Goal: Task Accomplishment & Management: Use online tool/utility

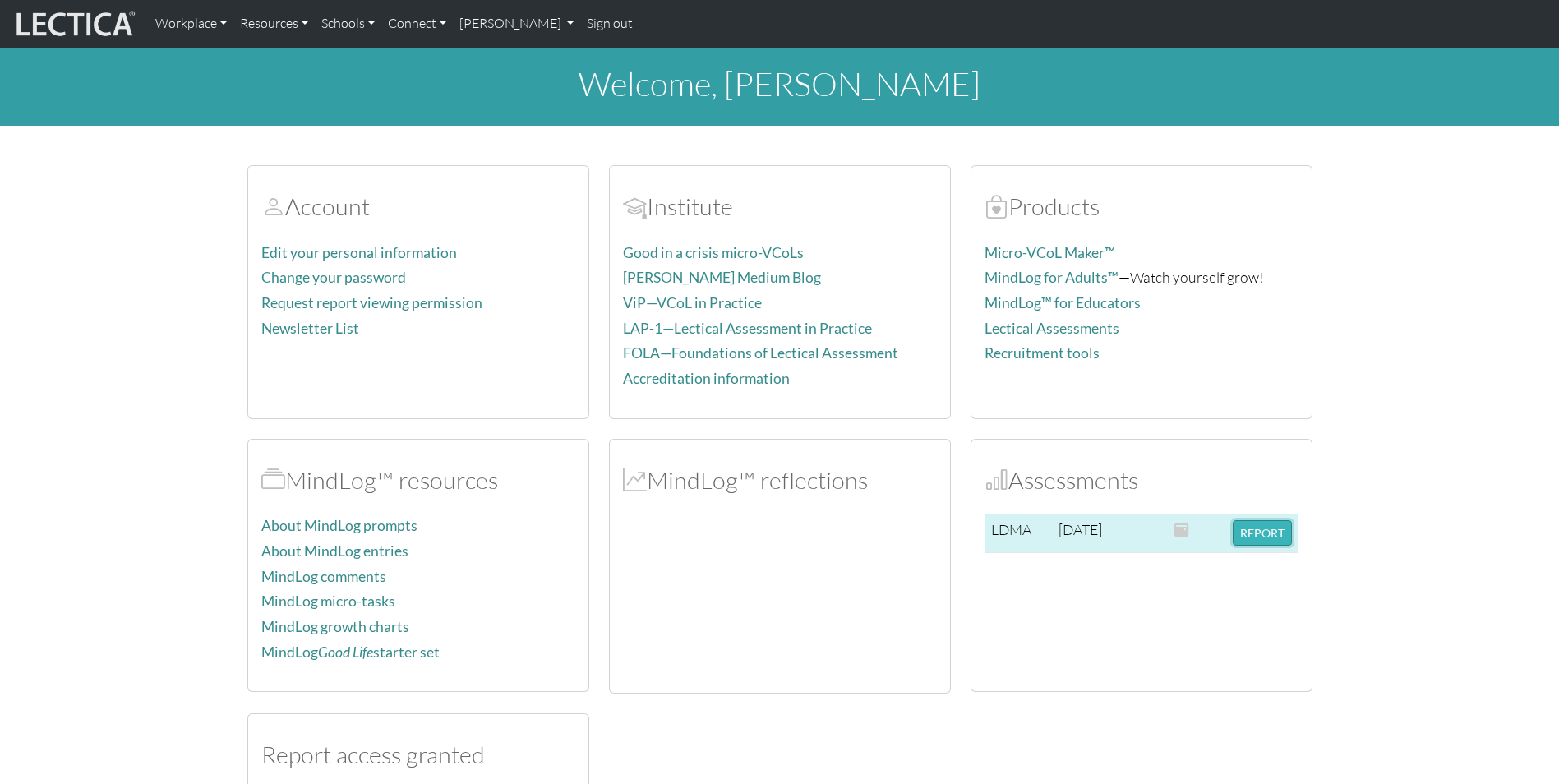
click at [1255, 533] on button "REPORT" at bounding box center [1262, 533] width 59 height 25
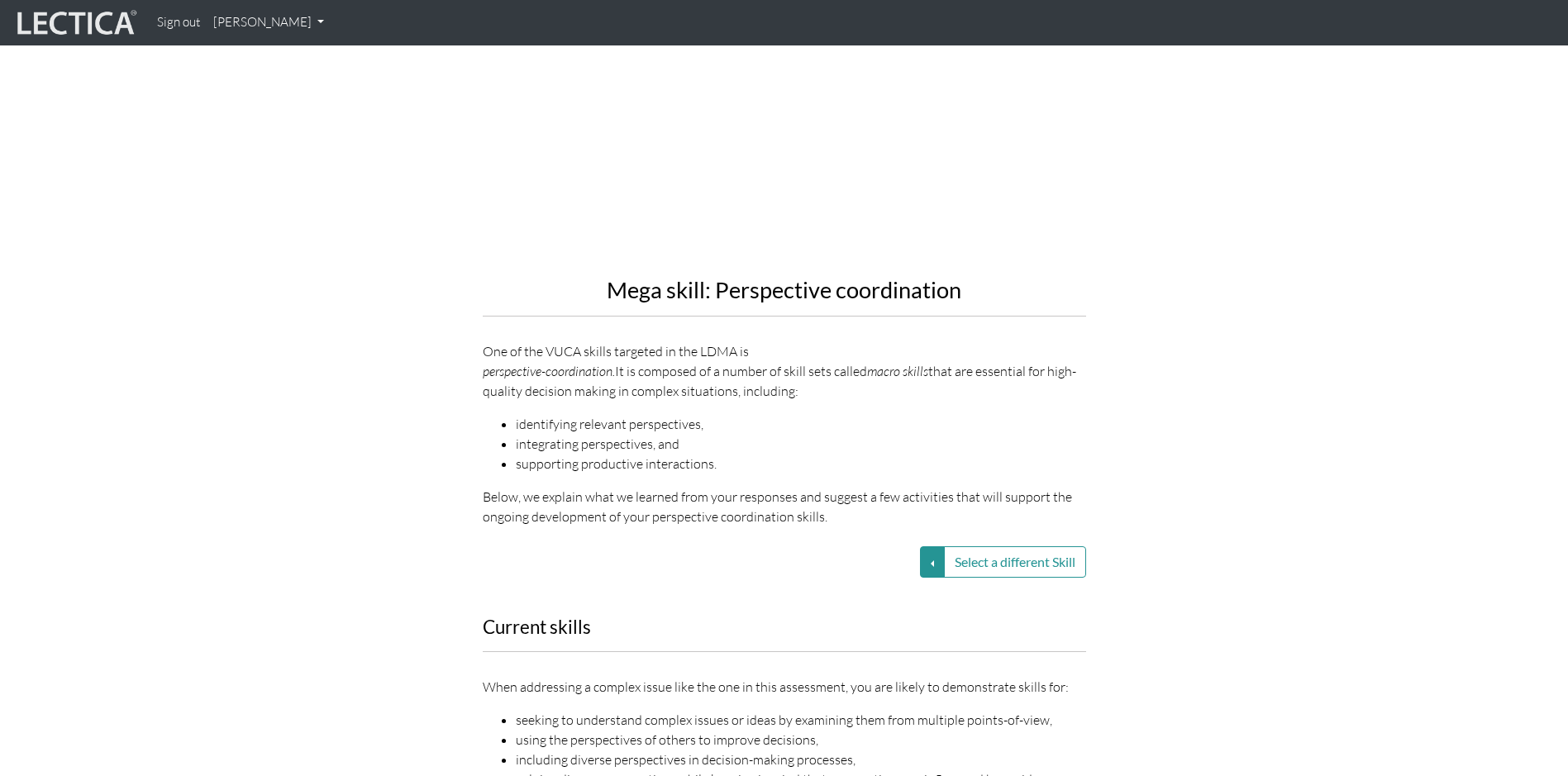
scroll to position [1571, 0]
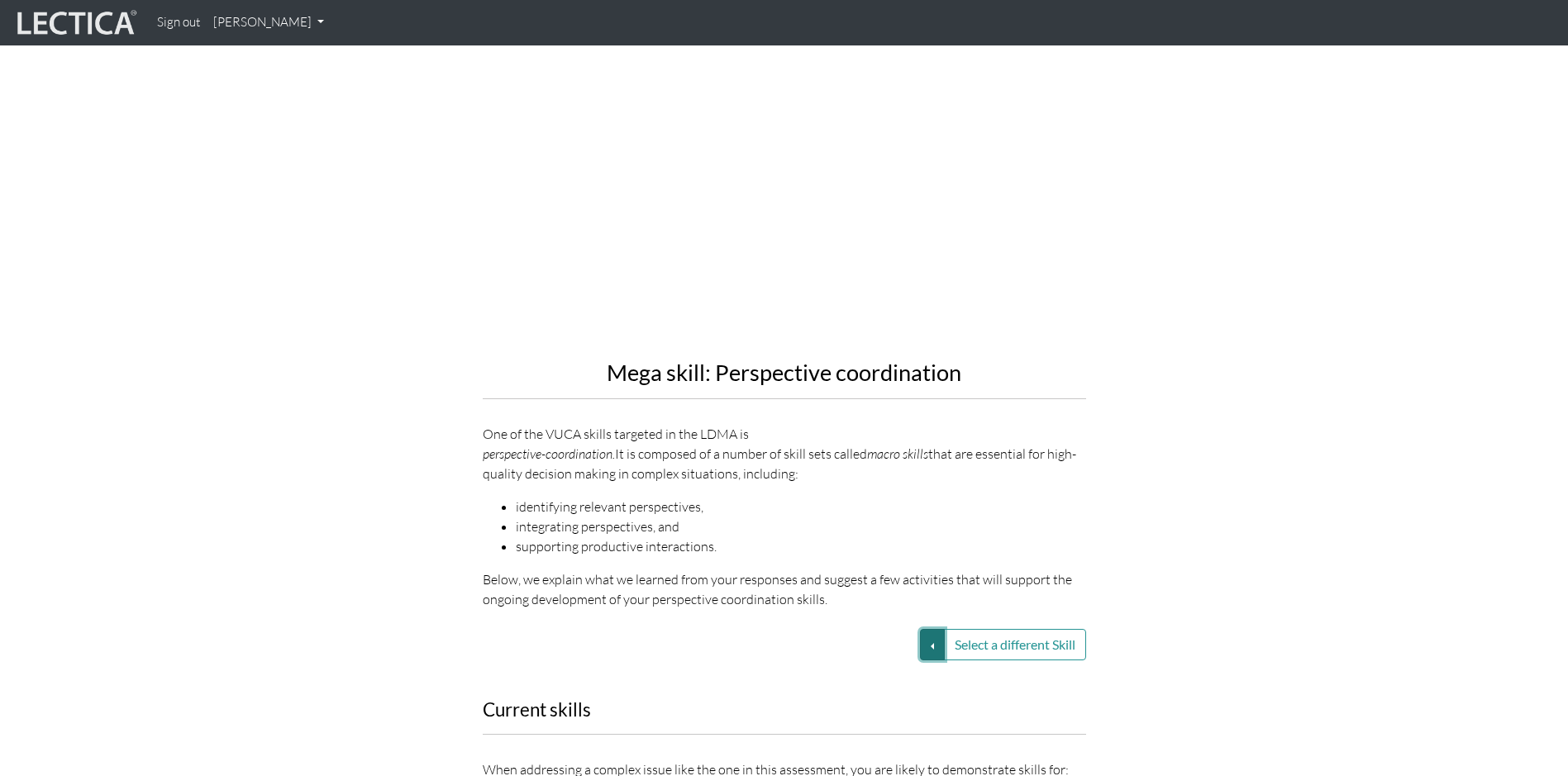
click at [925, 629] on button "Select a different Skill" at bounding box center [932, 644] width 25 height 31
click at [897, 536] on li "supporting productive interactions." at bounding box center [801, 546] width 570 height 20
click at [920, 629] on button "Select a different Skill" at bounding box center [932, 644] width 25 height 31
click at [834, 676] on link "VUCA—Contextual thinking" at bounding box center [815, 685] width 177 height 19
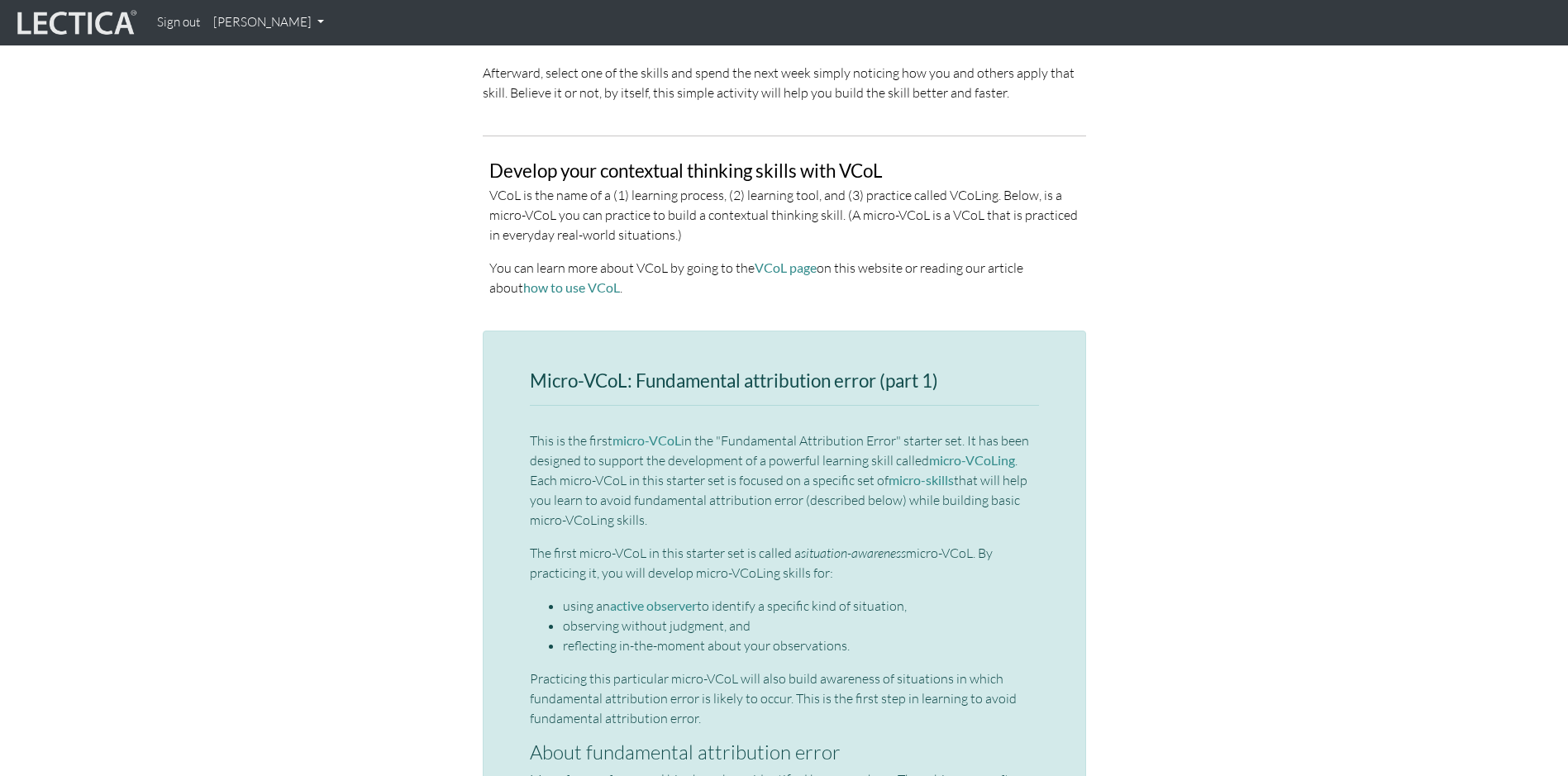
scroll to position [3390, 0]
